Goal: Task Accomplishment & Management: Complete application form

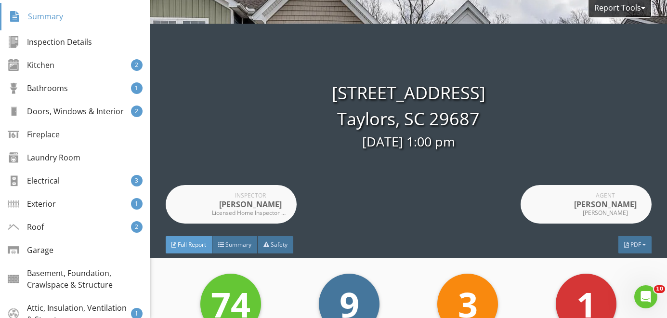
scroll to position [174, 0]
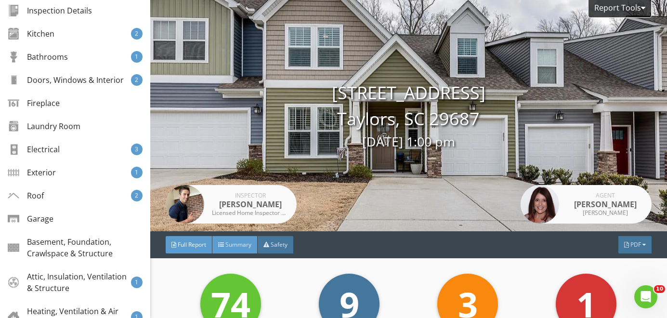
click at [236, 242] on span "Summary" at bounding box center [238, 244] width 26 height 8
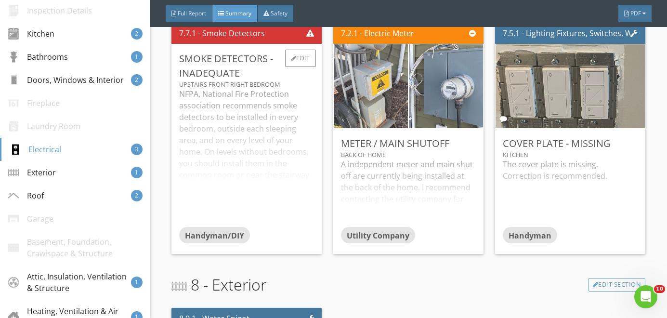
scroll to position [1488, 0]
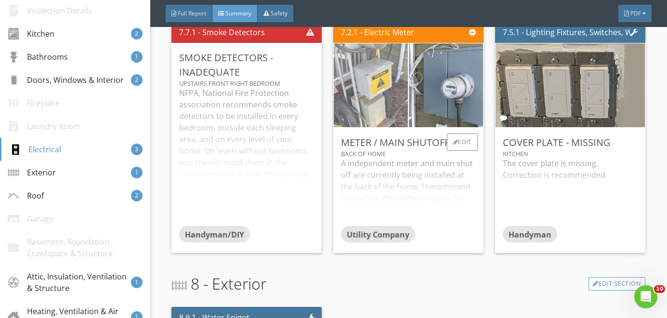
click at [370, 92] on img at bounding box center [370, 85] width 185 height 139
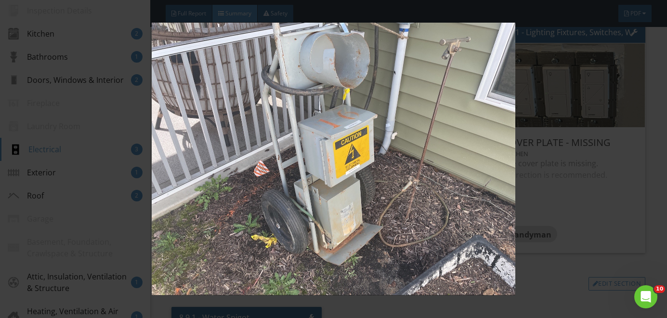
click at [119, 54] on img at bounding box center [333, 159] width 604 height 272
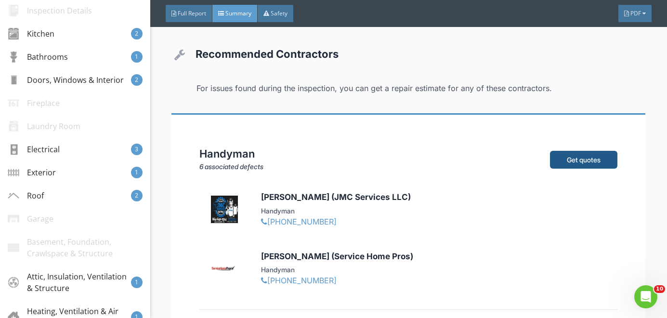
scroll to position [2869, 0]
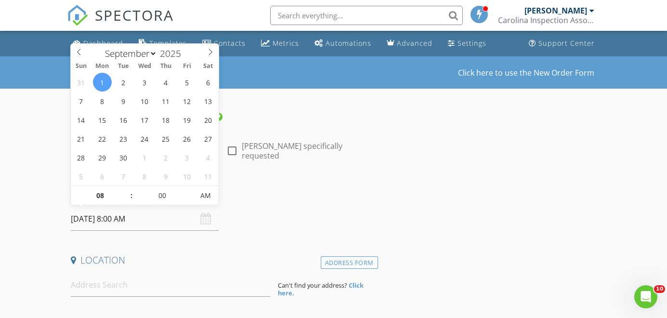
click at [168, 217] on input "09/01/2025 8:00 AM" at bounding box center [145, 219] width 148 height 24
click at [173, 198] on input "00" at bounding box center [162, 195] width 59 height 19
type input "30"
type input "[DATE] 8:30 AM"
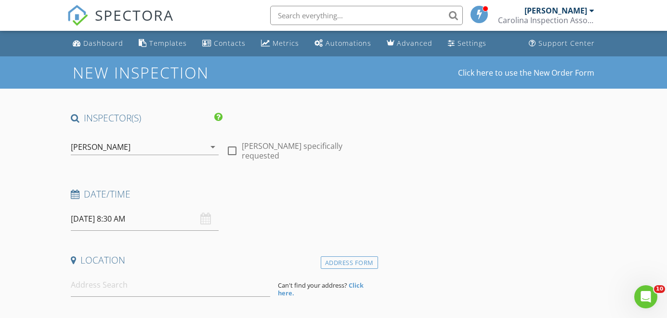
click at [272, 220] on div "Date/Time 09/01/2025 8:30 AM" at bounding box center [222, 209] width 311 height 43
click at [238, 276] on input at bounding box center [171, 285] width 200 height 24
click at [231, 284] on input at bounding box center [171, 285] width 200 height 24
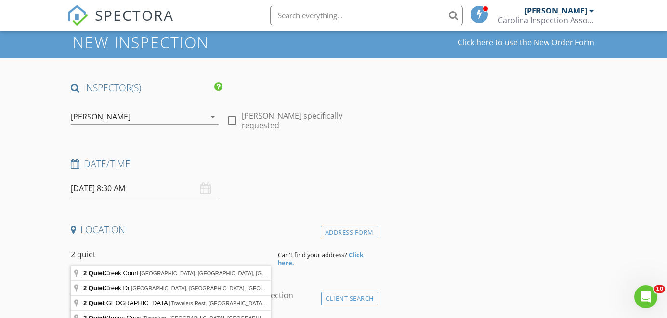
scroll to position [37, 0]
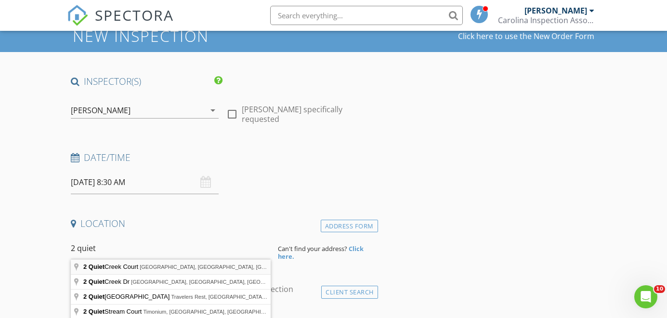
type input "2 Quiet Creek Court, Simpsonville, SC, USA"
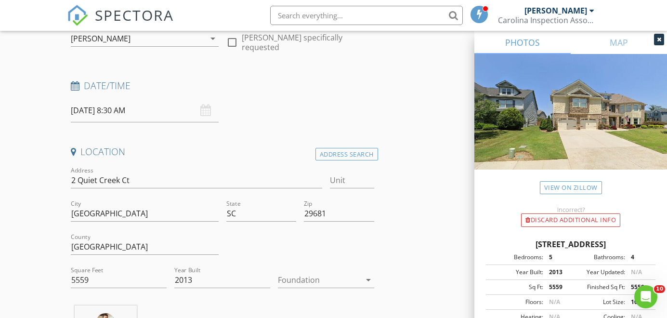
scroll to position [142, 0]
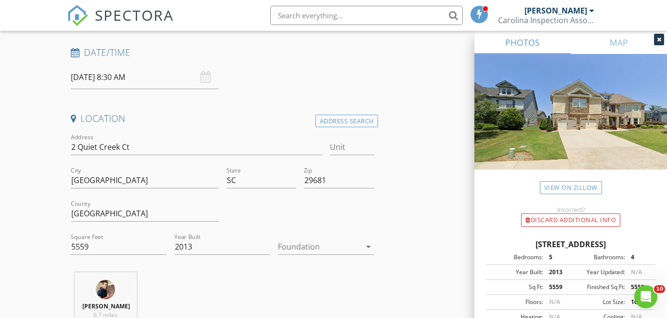
click at [304, 243] on div at bounding box center [319, 246] width 82 height 15
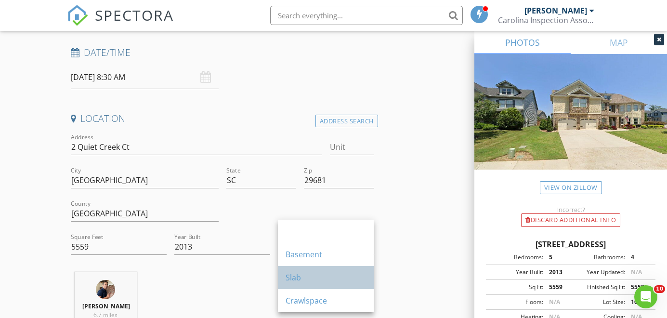
click at [309, 280] on div "Slab" at bounding box center [325, 278] width 80 height 12
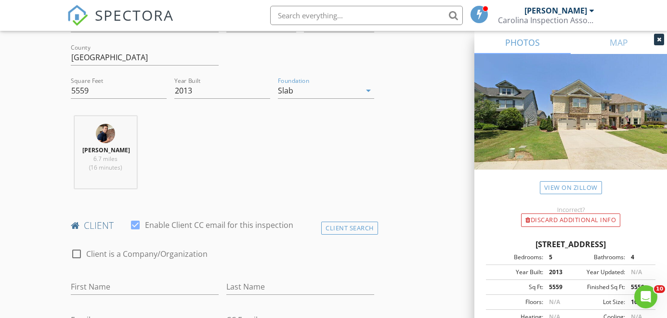
scroll to position [326, 0]
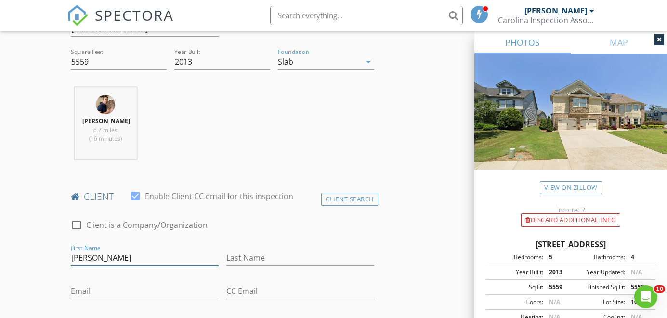
type input "[PERSON_NAME]"
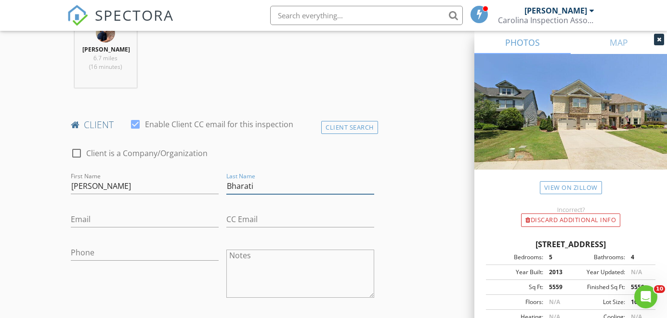
scroll to position [415, 0]
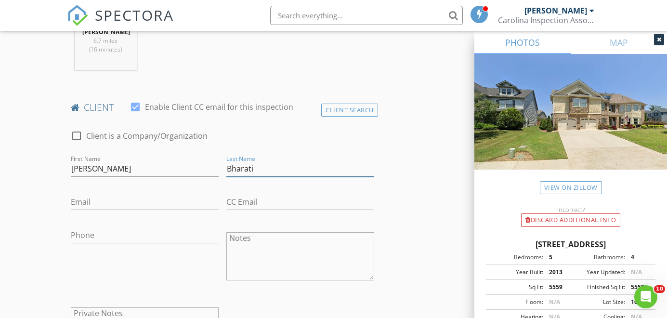
type input "Bharati"
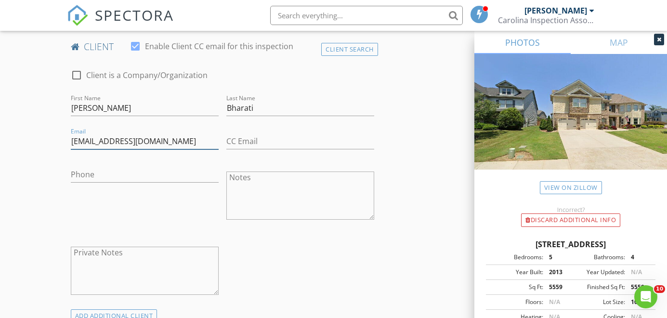
scroll to position [570, 0]
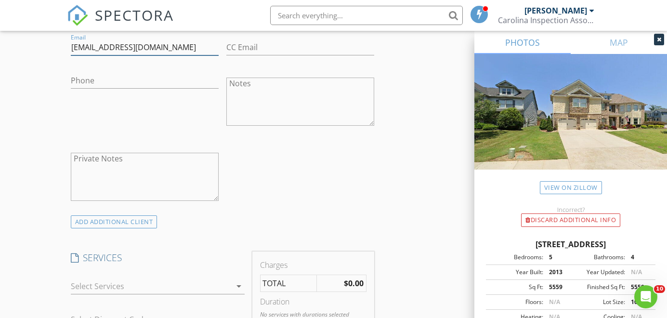
type input "Kbharatitn@yahoo.com"
click at [158, 278] on div at bounding box center [151, 285] width 160 height 15
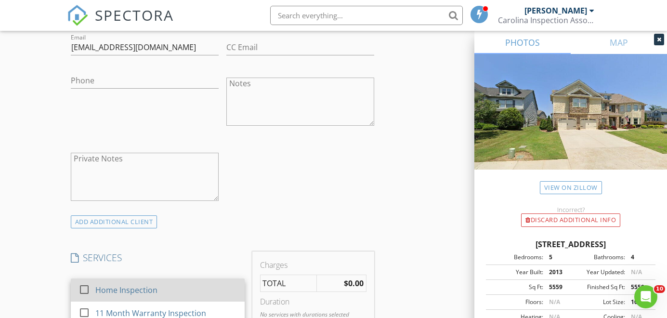
click at [149, 284] on div "Home Inspection" at bounding box center [126, 290] width 62 height 12
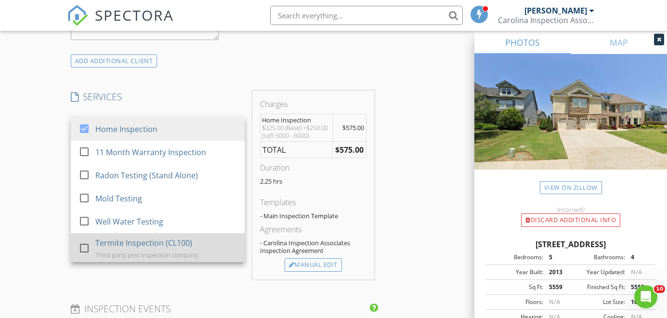
scroll to position [754, 0]
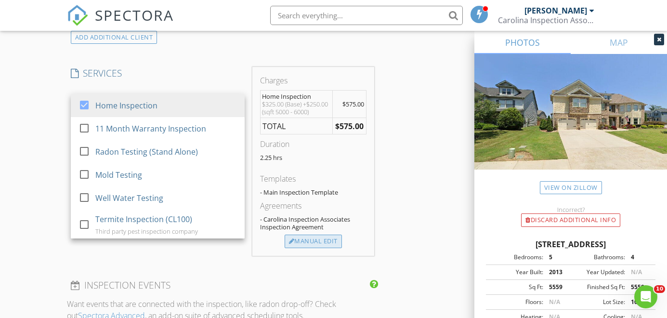
click at [308, 248] on div "Manual Edit" at bounding box center [313, 240] width 57 height 13
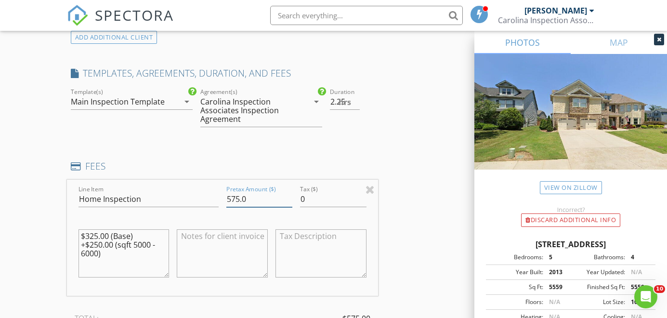
drag, startPoint x: 238, startPoint y: 195, endPoint x: 204, endPoint y: 196, distance: 34.7
click at [204, 196] on div "Line Item Home Inspection Pretax Amount ($) 575.0 Tax ($) 0 $325.00 (Base) +$25…" at bounding box center [222, 238] width 311 height 116
type input "725.0"
click at [89, 234] on textarea "$325.00 (Base) +$250.00 (sqft 5000 - 6000)" at bounding box center [123, 253] width 91 height 48
drag, startPoint x: 82, startPoint y: 242, endPoint x: 159, endPoint y: 261, distance: 79.9
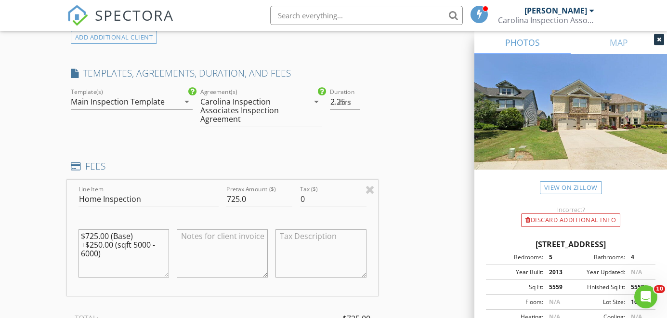
click at [159, 261] on textarea "$725.00 (Base) +$250.00 (sqft 5000 - 6000)" at bounding box center [123, 253] width 91 height 48
click at [123, 236] on textarea "$725.00 (Base)" at bounding box center [123, 253] width 91 height 48
click at [48, 194] on div "New Inspection Click here to use the New Order Form INSPECTOR(S) check_box Joe …" at bounding box center [333, 254] width 667 height 1904
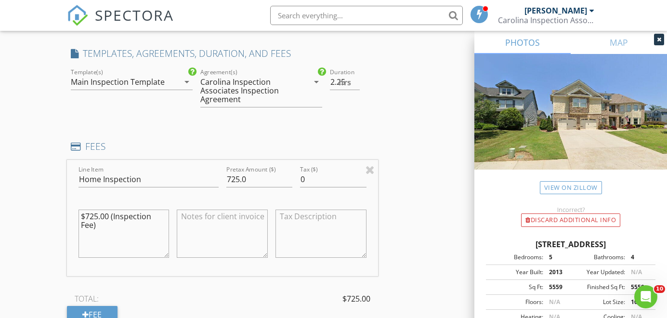
scroll to position [782, 0]
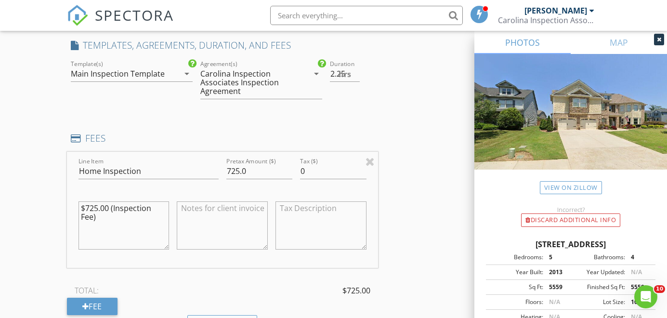
click at [92, 206] on textarea "$725.00 (Inspection Fee)" at bounding box center [123, 225] width 91 height 48
type textarea "$735.00 (Inspection Fee)"
click at [238, 167] on input "725.0" at bounding box center [259, 171] width 66 height 16
click at [236, 167] on input "725.0" at bounding box center [259, 171] width 66 height 16
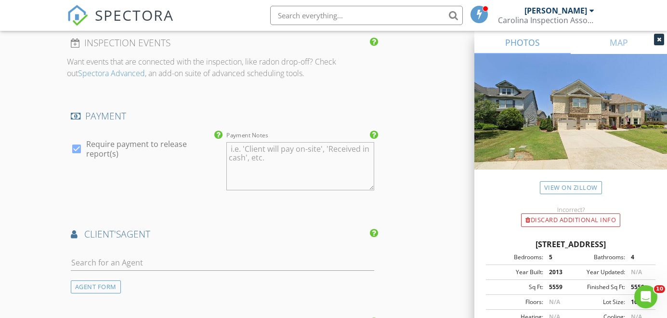
scroll to position [1139, 0]
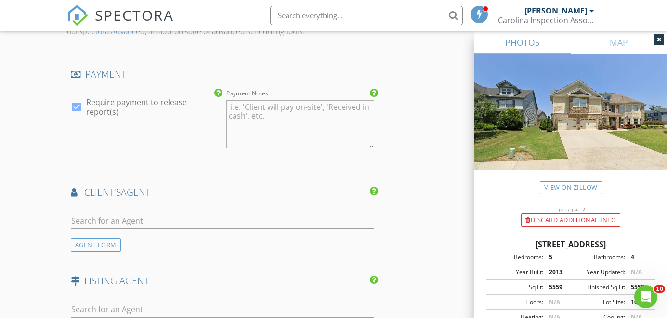
type input "735.0"
click at [228, 218] on input "text" at bounding box center [222, 221] width 303 height 16
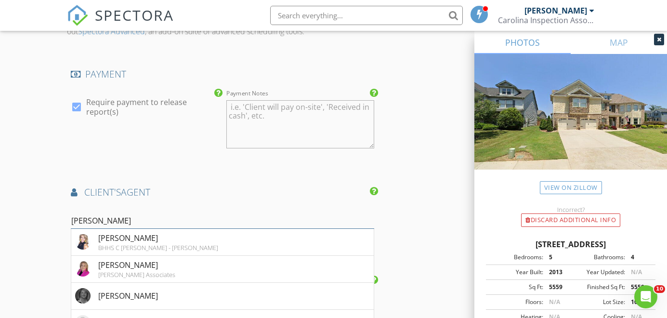
type input "[PERSON_NAME]"
drag, startPoint x: 228, startPoint y: 217, endPoint x: 143, endPoint y: 263, distance: 97.1
click at [143, 263] on div "[PERSON_NAME]" at bounding box center [136, 265] width 77 height 12
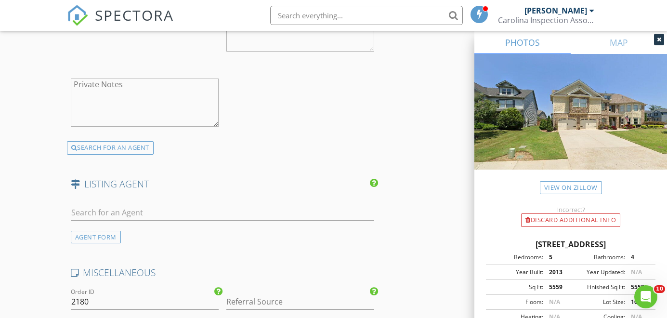
scroll to position [1631, 0]
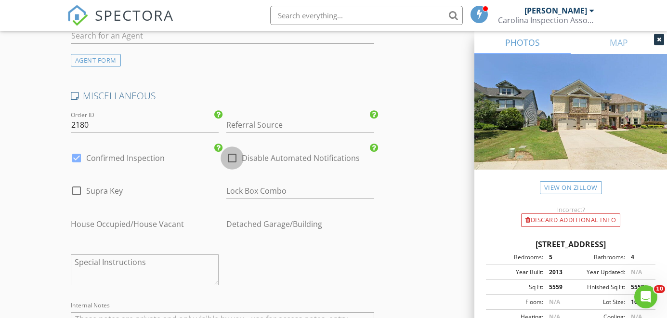
click at [230, 156] on div at bounding box center [232, 158] width 16 height 16
checkbox input "true"
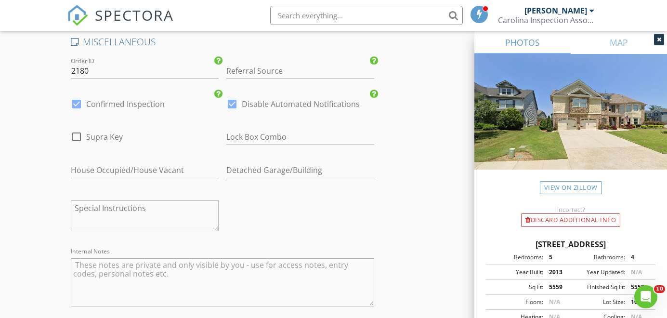
scroll to position [1856, 0]
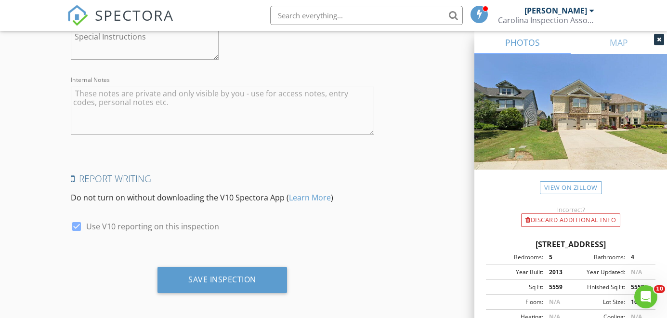
click at [212, 117] on textarea "Internal Notes" at bounding box center [222, 111] width 303 height 48
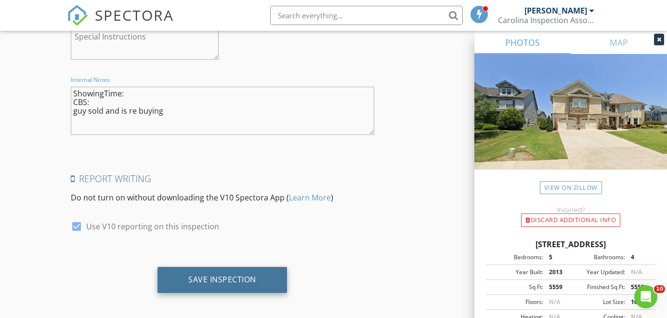
type textarea "ShowingTime: CBS: guy sold and is re buying"
click at [241, 274] on div "Save Inspection" at bounding box center [222, 279] width 68 height 10
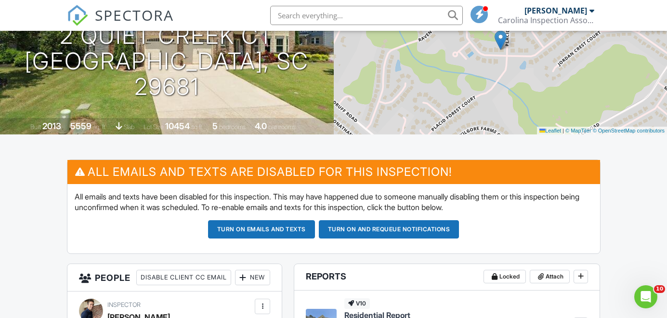
scroll to position [201, 0]
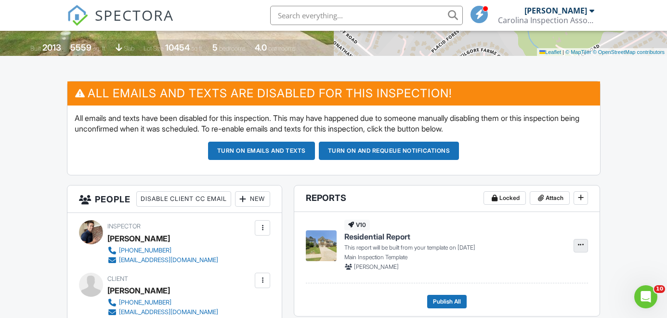
click at [579, 244] on icon at bounding box center [581, 245] width 6 height 10
click at [536, 269] on label "Build Now" at bounding box center [532, 270] width 99 height 23
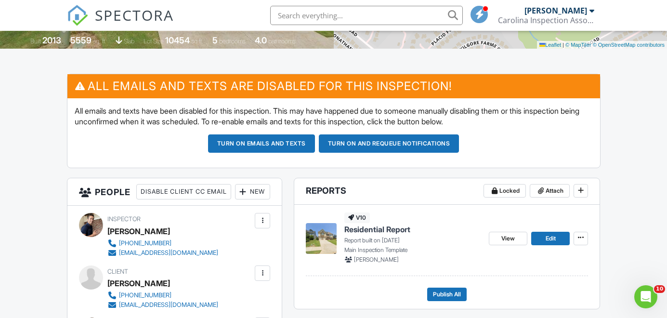
scroll to position [272, 0]
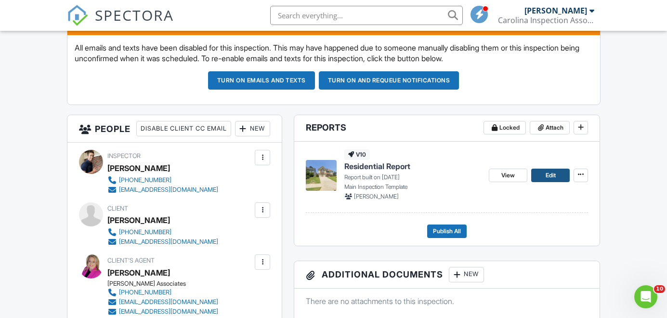
click at [562, 175] on link "Edit" at bounding box center [550, 174] width 39 height 13
